Goal: Task Accomplishment & Management: Manage account settings

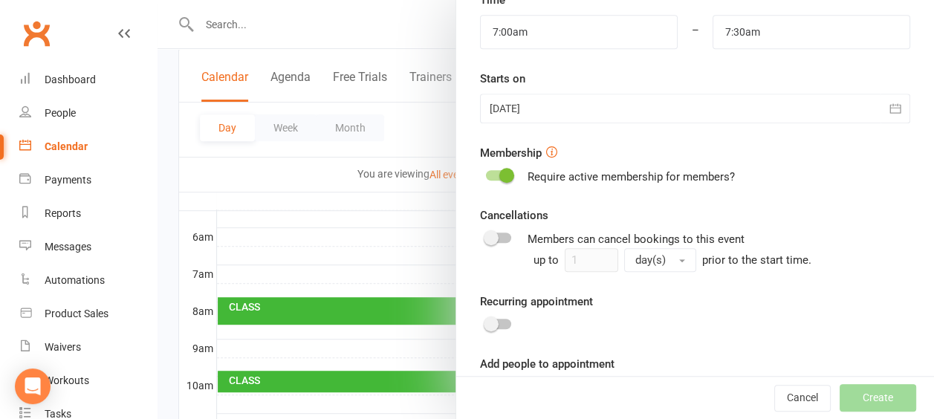
scroll to position [501, 0]
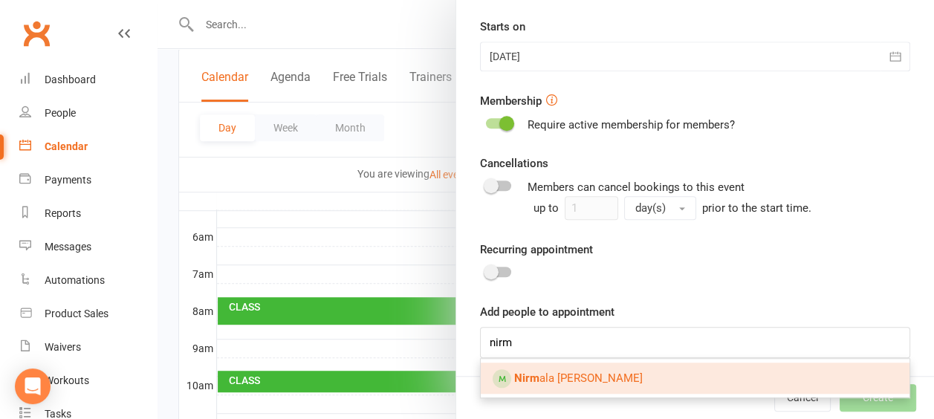
type input "nirm"
click at [581, 381] on span "Nirm ala [PERSON_NAME]" at bounding box center [578, 378] width 129 height 13
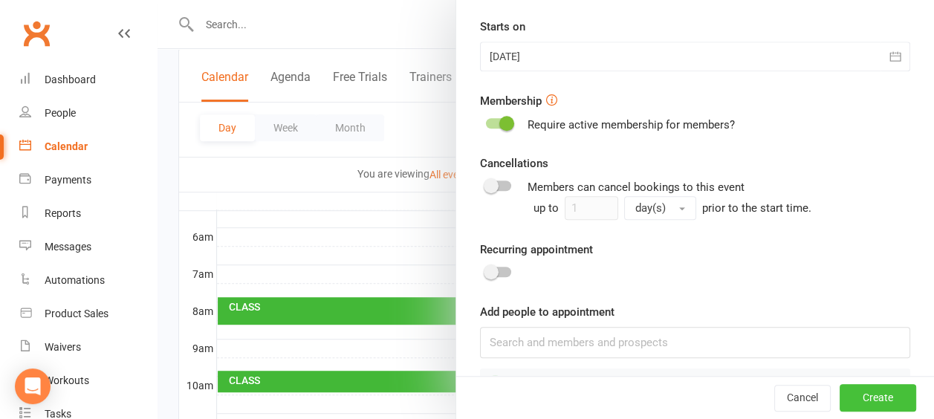
click at [854, 401] on button "Create" at bounding box center [878, 398] width 77 height 27
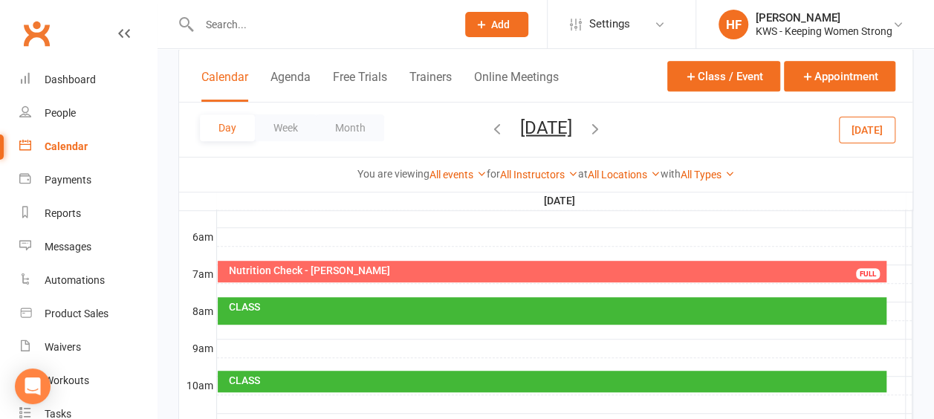
click at [258, 23] on input "text" at bounding box center [320, 24] width 251 height 21
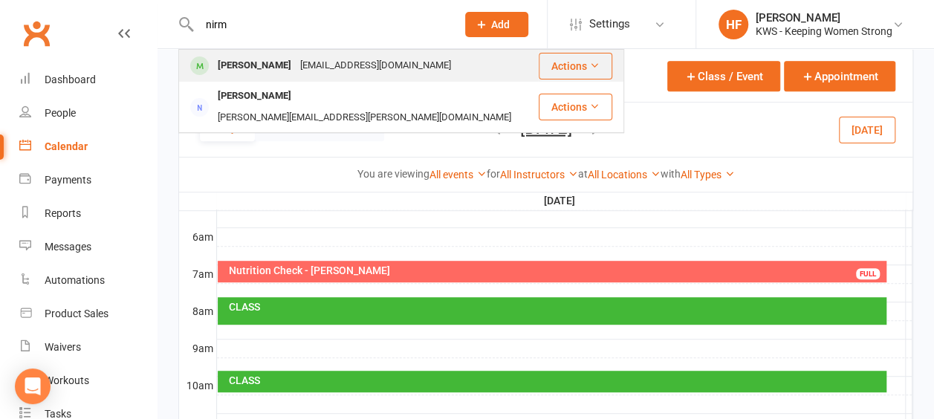
type input "nirm"
click at [290, 67] on div "[PERSON_NAME]" at bounding box center [254, 66] width 83 height 22
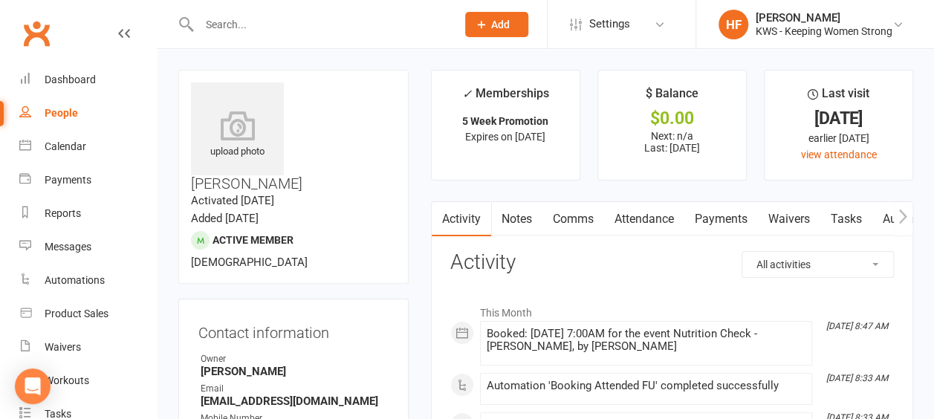
click at [578, 219] on link "Comms" at bounding box center [574, 219] width 62 height 34
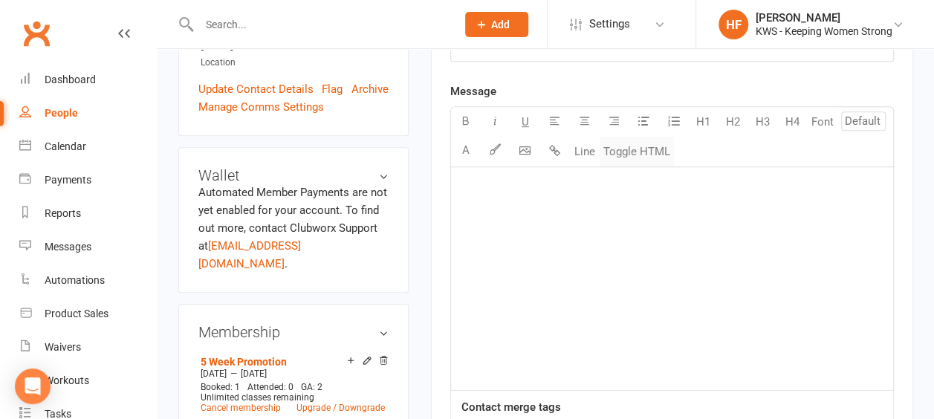
scroll to position [223, 0]
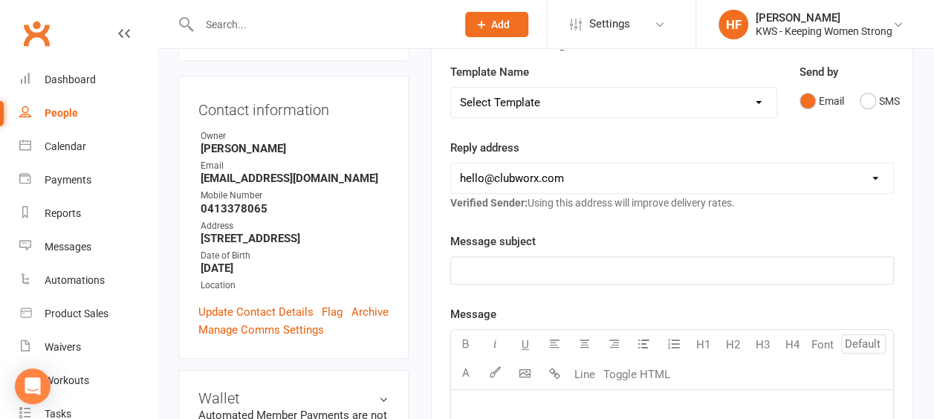
click at [478, 265] on p "﻿" at bounding box center [672, 271] width 424 height 18
click at [759, 100] on select "Select Template [Email] KWS RENEWAL [Email] 1st WO CONFIRMATION [Email] 4 Week …" at bounding box center [614, 103] width 326 height 30
select select "17"
click at [451, 88] on select "Select Template [Email] KWS RENEWAL [Email] 1st WO CONFIRMATION [Email] 4 Week …" at bounding box center [614, 103] width 326 height 30
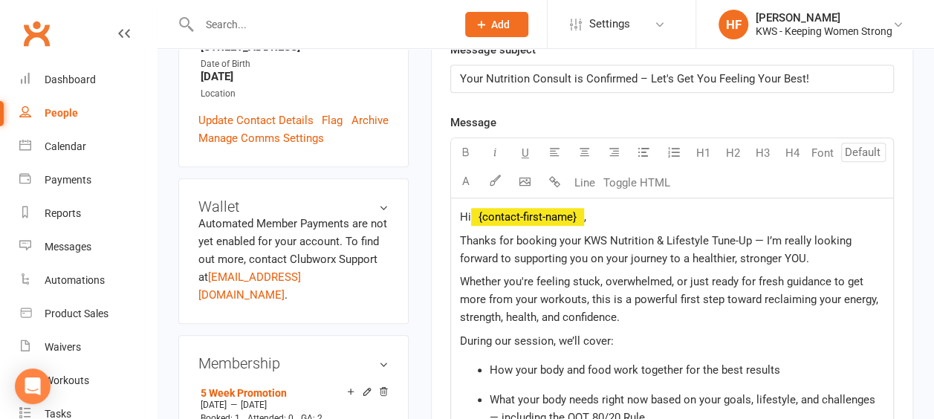
scroll to position [446, 0]
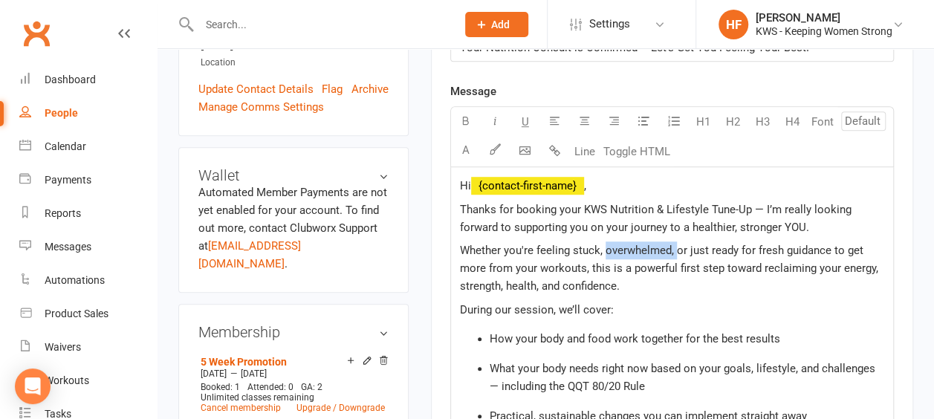
drag, startPoint x: 674, startPoint y: 247, endPoint x: 617, endPoint y: 244, distance: 57.3
click at [604, 248] on span "Whether you're feeling stuck, overwhelmed, or just ready for fresh guidance to …" at bounding box center [670, 268] width 421 height 49
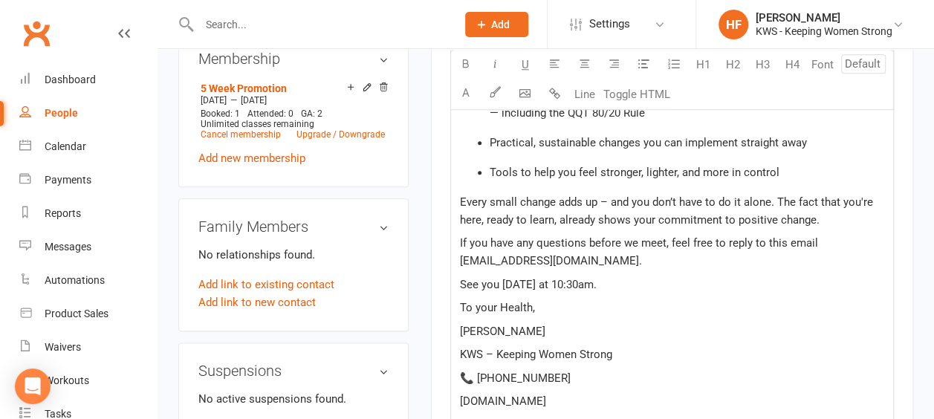
scroll to position [743, 0]
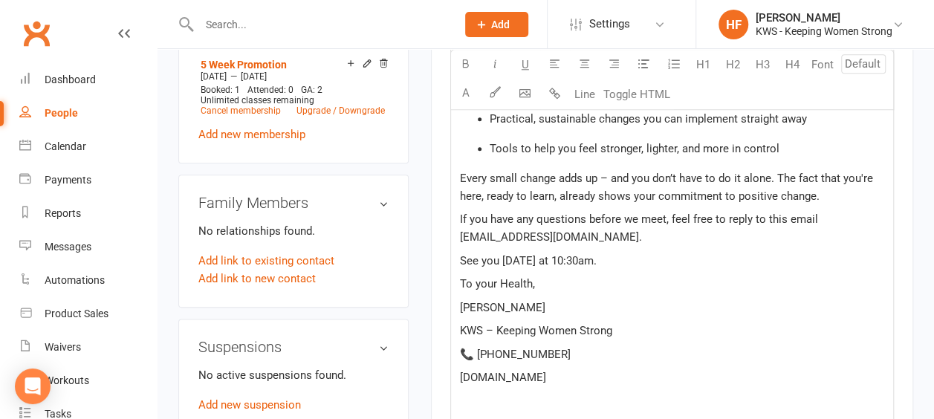
drag, startPoint x: 603, startPoint y: 256, endPoint x: 612, endPoint y: 248, distance: 12.2
click at [580, 254] on span "See you [DATE] at 10:30am." at bounding box center [528, 260] width 137 height 13
click at [557, 258] on span "See you [DATE] at 7am." at bounding box center [518, 260] width 116 height 13
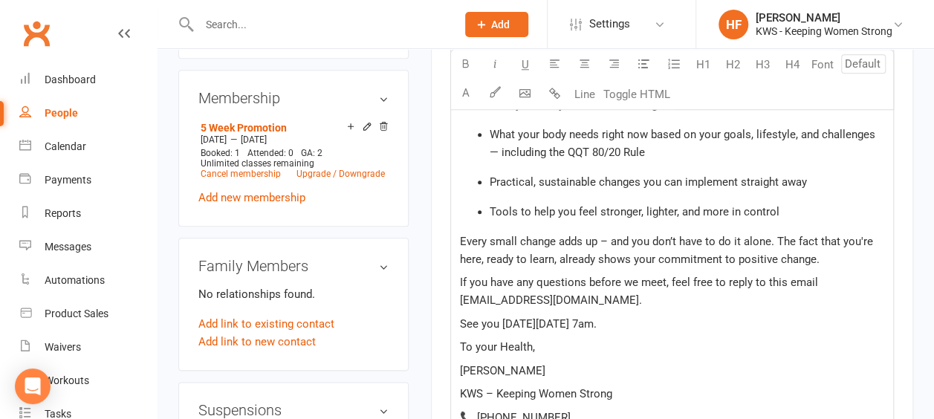
scroll to position [818, 0]
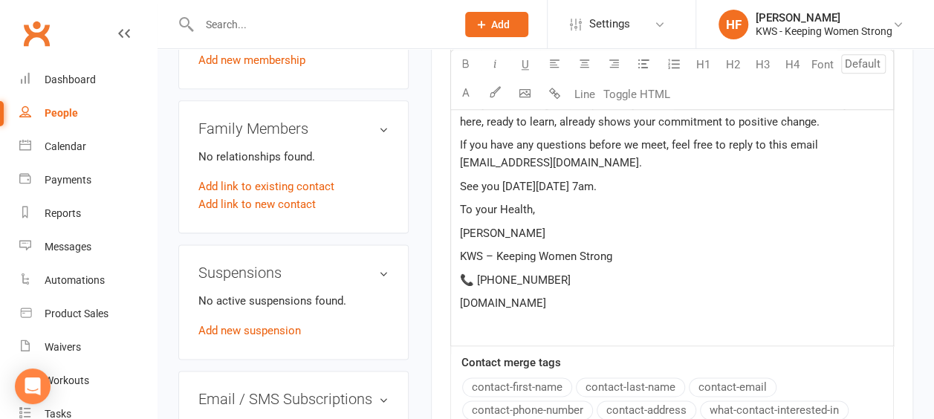
drag, startPoint x: 514, startPoint y: 229, endPoint x: 568, endPoint y: 200, distance: 60.9
click at [516, 227] on p "[PERSON_NAME]" at bounding box center [672, 233] width 424 height 18
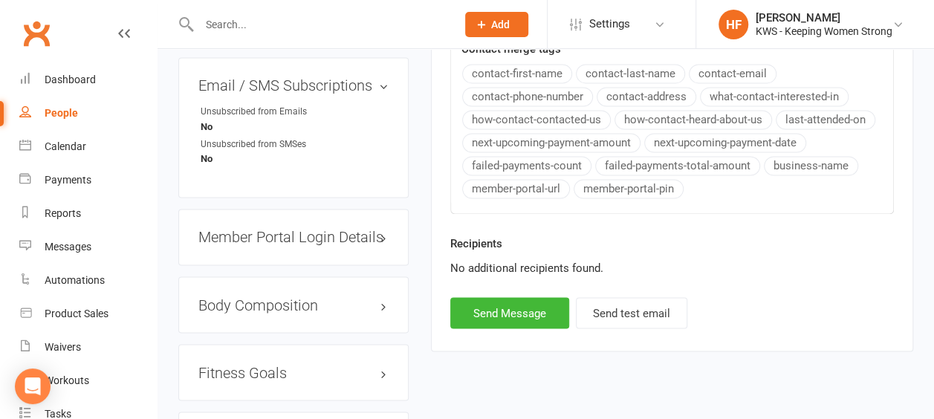
scroll to position [1264, 0]
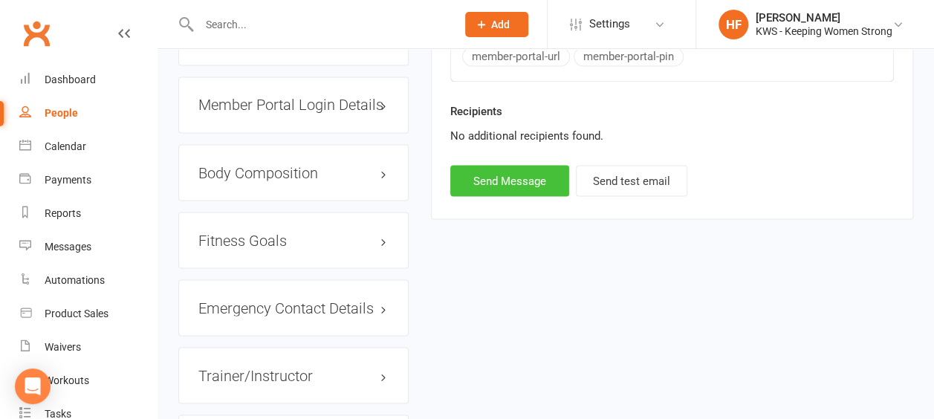
click at [504, 177] on button "Send Message" at bounding box center [509, 180] width 119 height 31
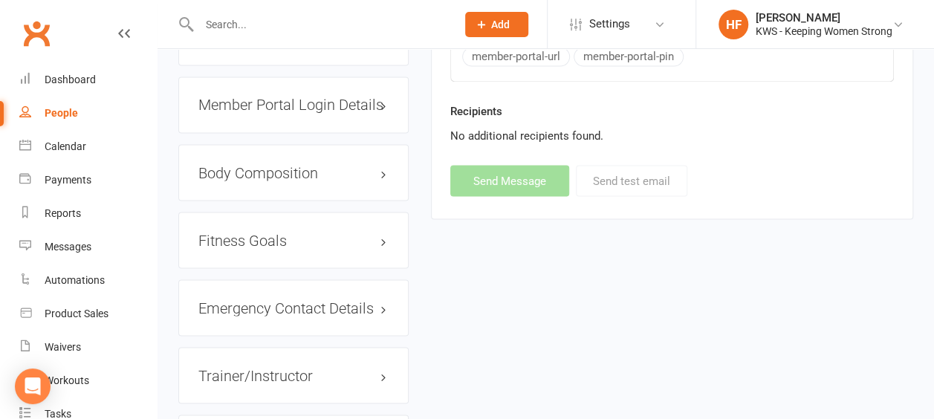
select select
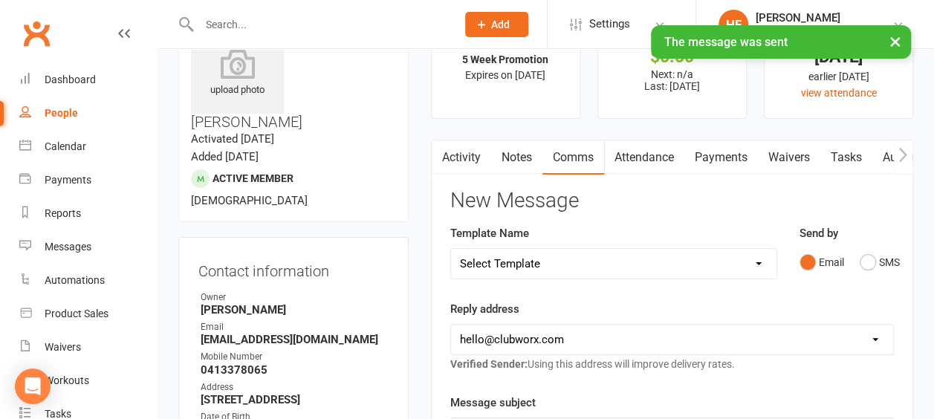
scroll to position [0, 0]
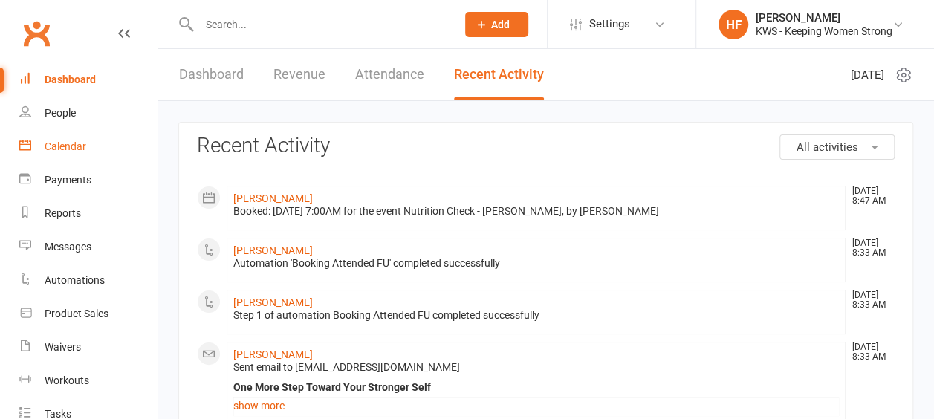
click at [72, 146] on div "Calendar" at bounding box center [66, 146] width 42 height 12
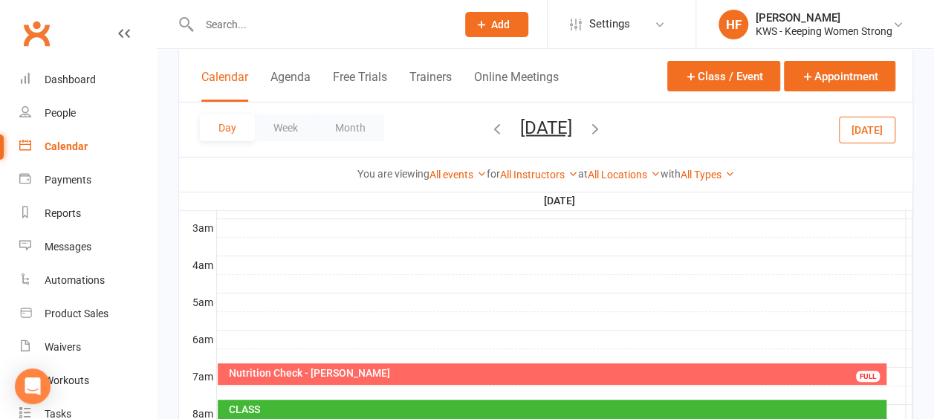
scroll to position [223, 0]
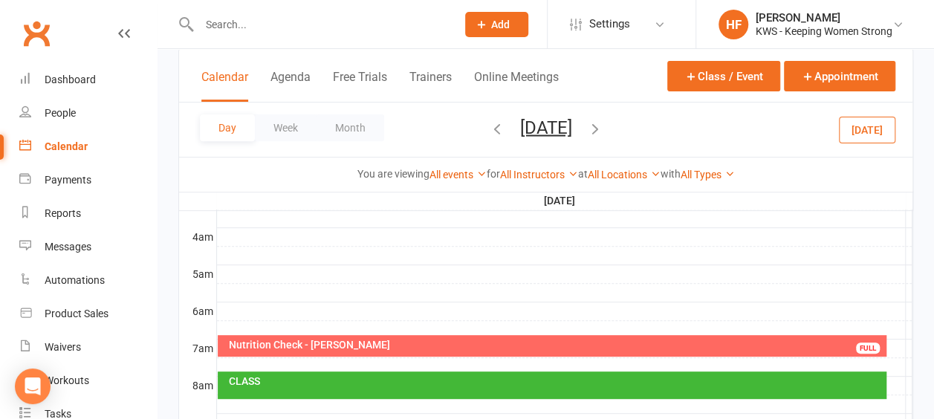
click at [354, 343] on div "Nutrition Check - [PERSON_NAME]" at bounding box center [556, 345] width 656 height 10
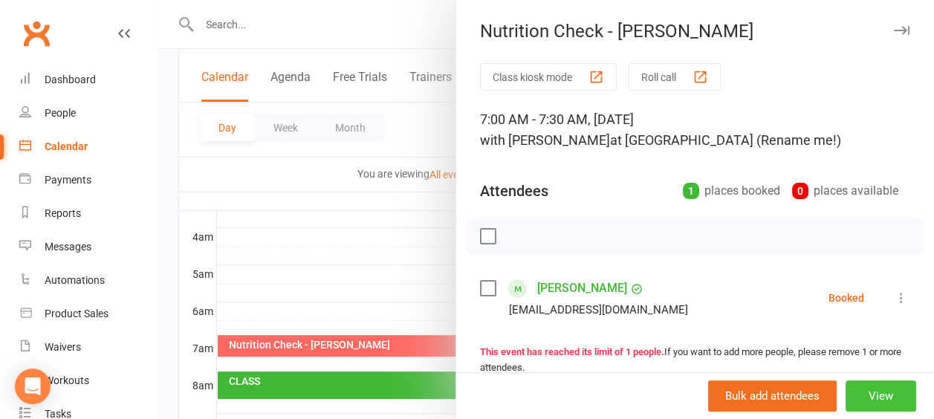
click at [856, 395] on button "View" at bounding box center [881, 396] width 71 height 31
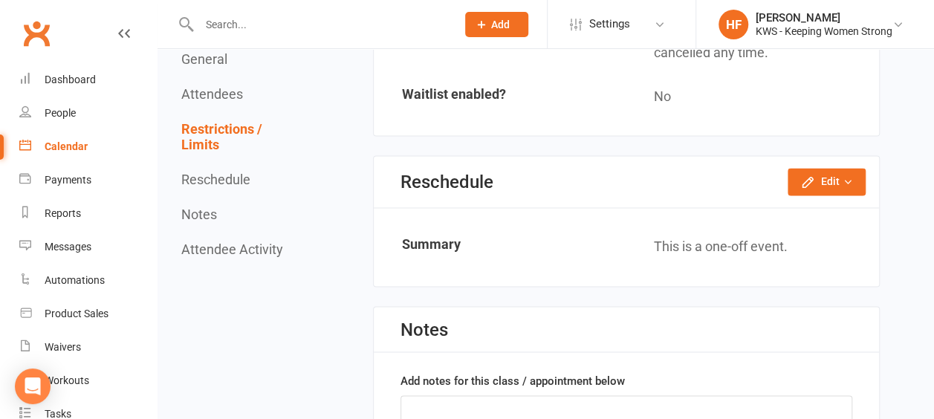
scroll to position [1115, 0]
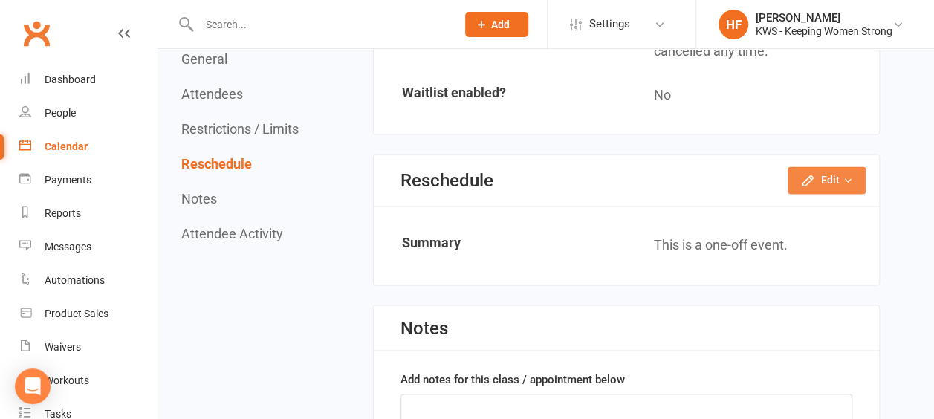
click at [832, 177] on button "Edit" at bounding box center [827, 180] width 78 height 27
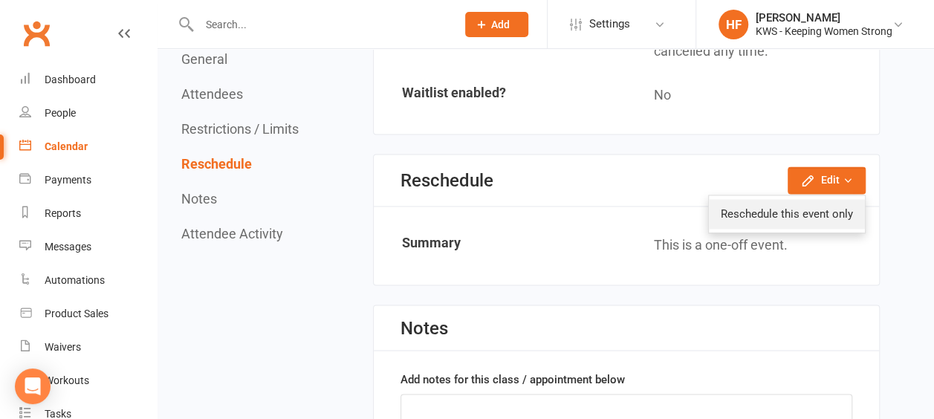
click at [801, 210] on link "Reschedule this event only" at bounding box center [787, 214] width 156 height 30
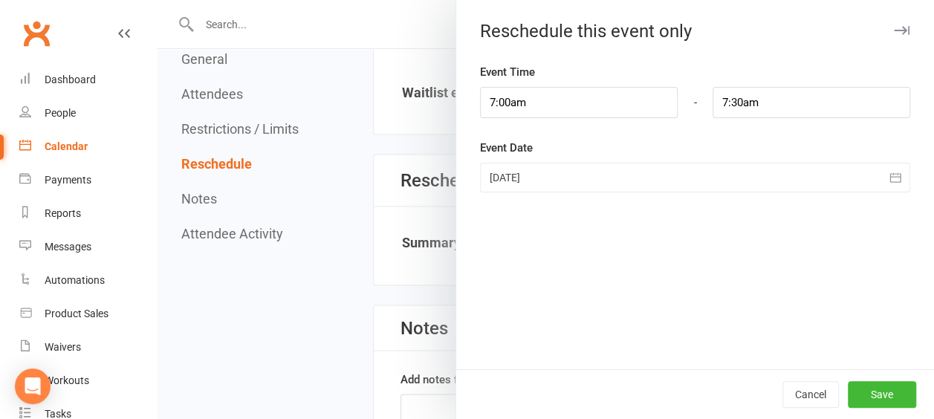
click at [890, 175] on icon "button" at bounding box center [895, 177] width 11 height 10
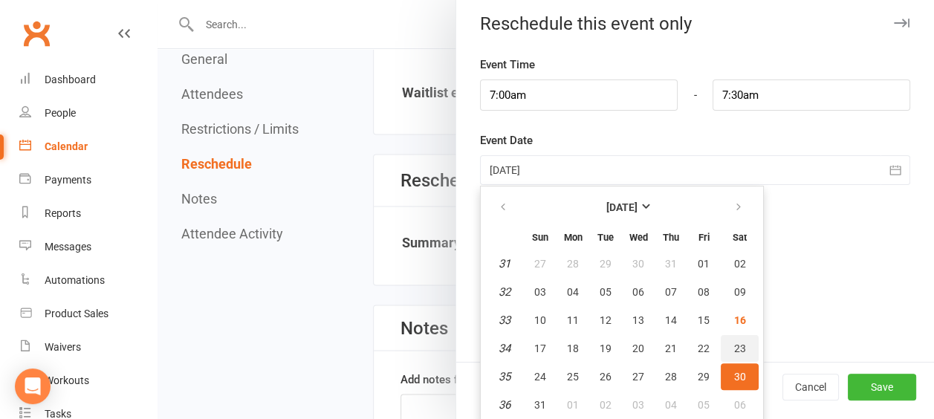
click at [734, 348] on span "23" at bounding box center [740, 349] width 12 height 12
type input "23 Aug 2025"
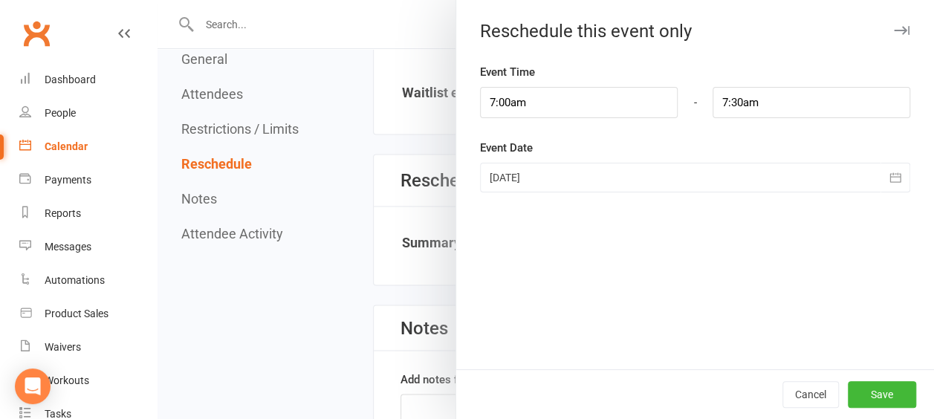
scroll to position [0, 0]
click at [871, 396] on button "Save" at bounding box center [882, 394] width 68 height 27
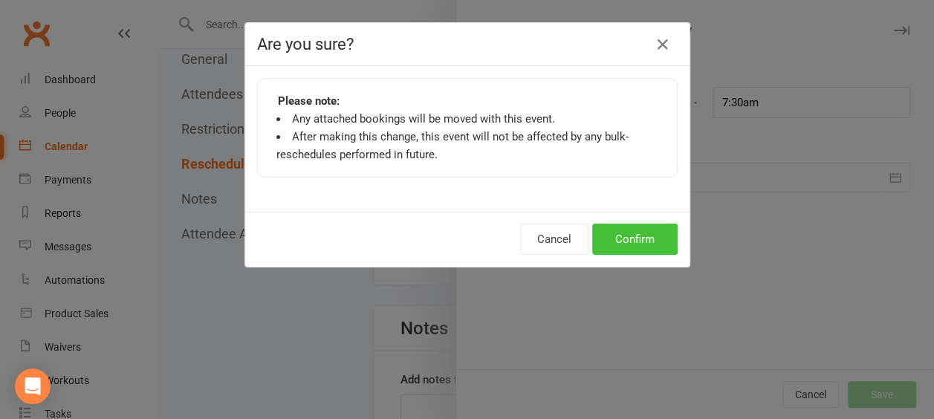
click at [627, 241] on button "Confirm" at bounding box center [634, 239] width 85 height 31
